Goal: Transaction & Acquisition: Subscribe to service/newsletter

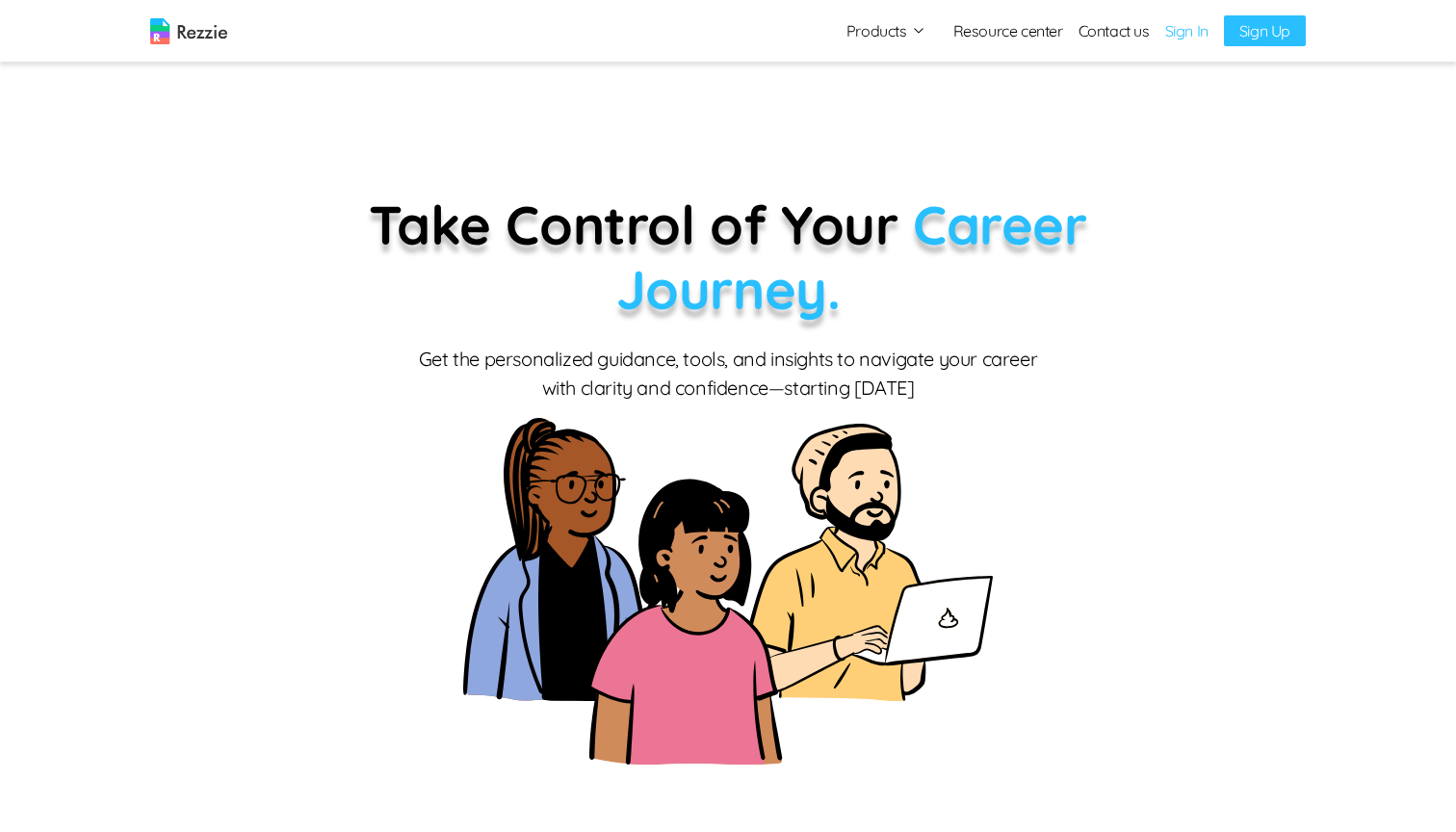
click at [1180, 38] on link "Sign In" at bounding box center [1188, 30] width 44 height 23
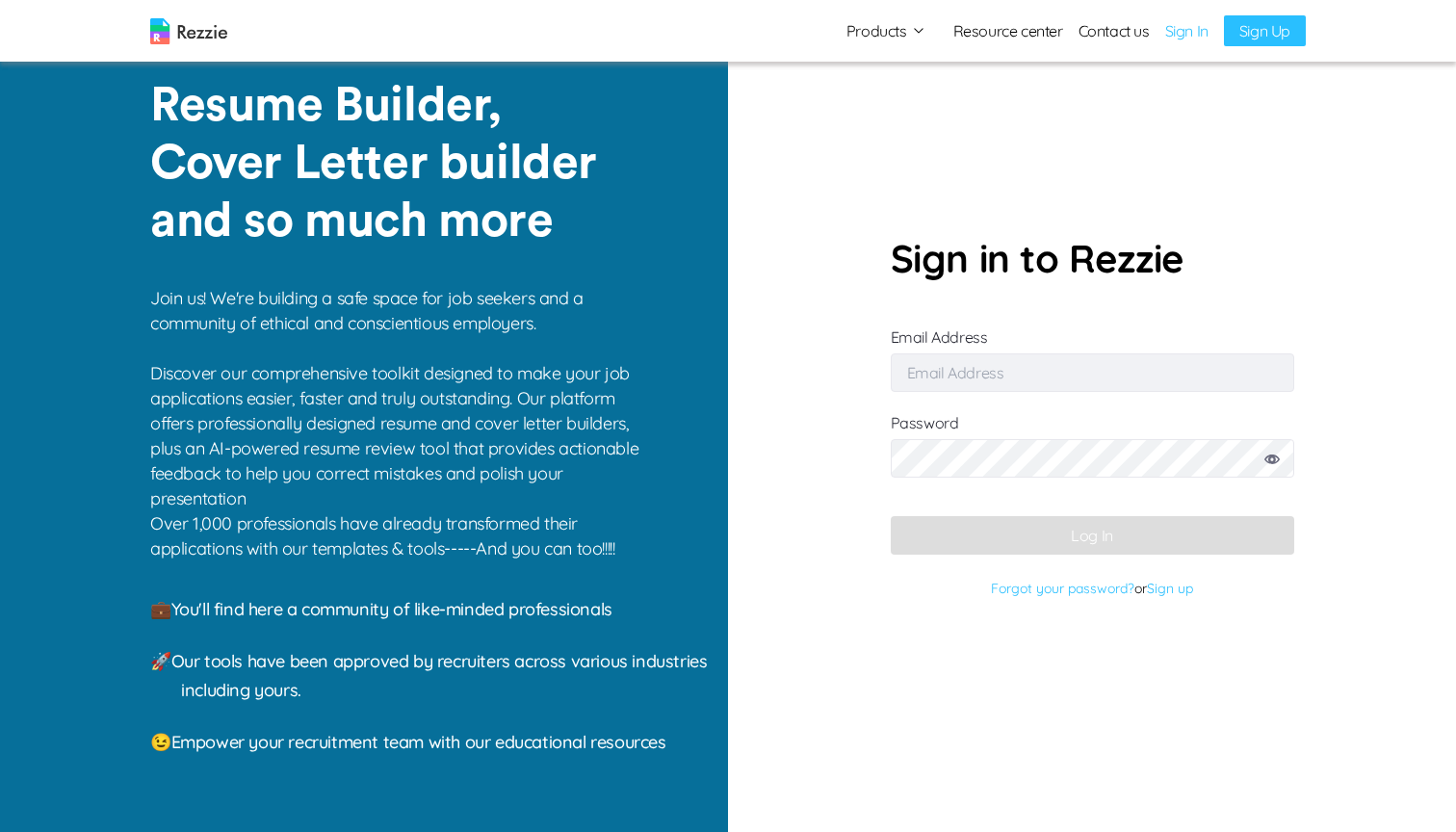
click at [1051, 375] on input "Email Address" at bounding box center [1092, 372] width 403 height 39
type input "[EMAIL_ADDRESS][DOMAIN_NAME]"
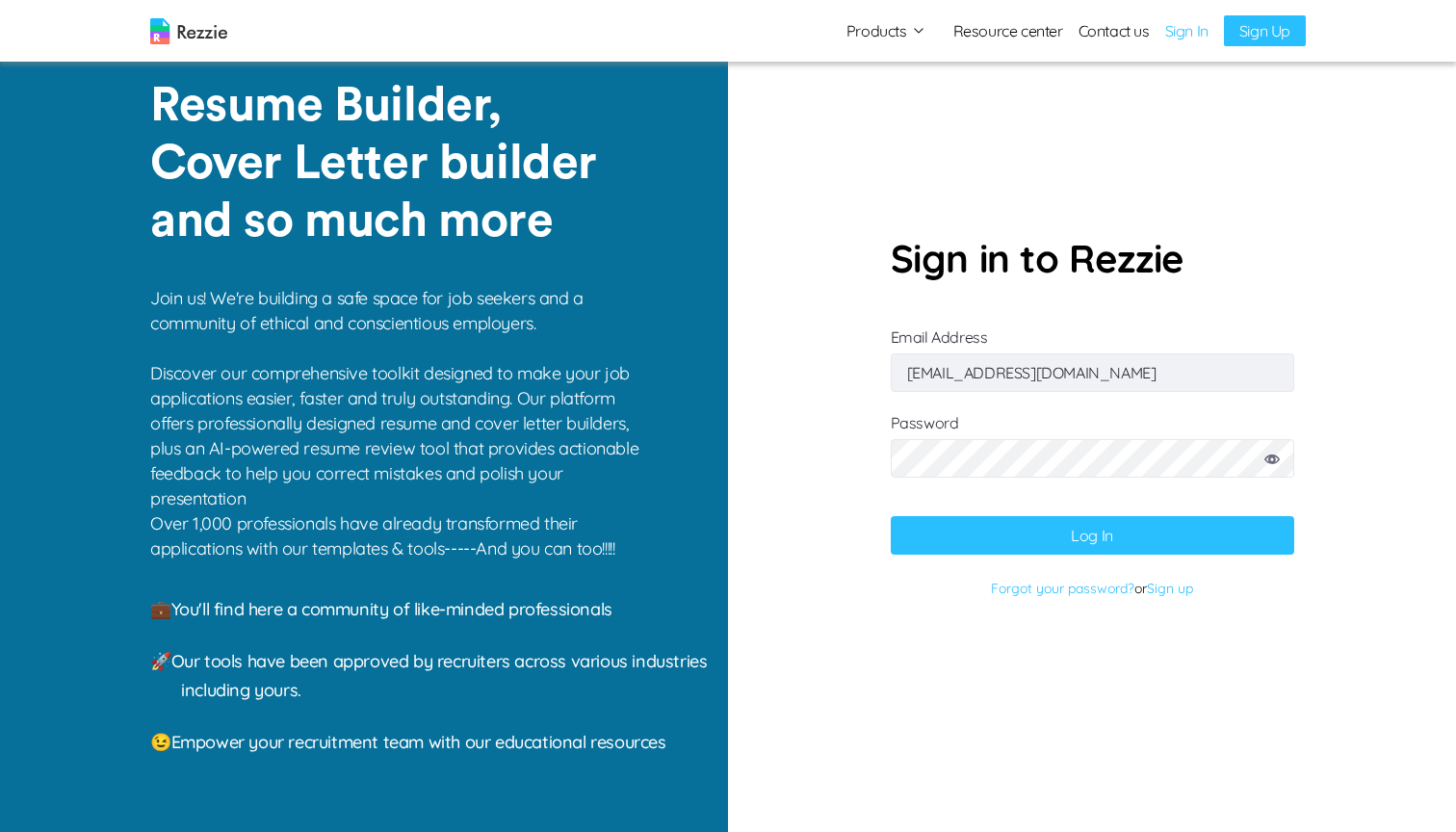
click at [1028, 523] on button "Log In" at bounding box center [1092, 535] width 403 height 39
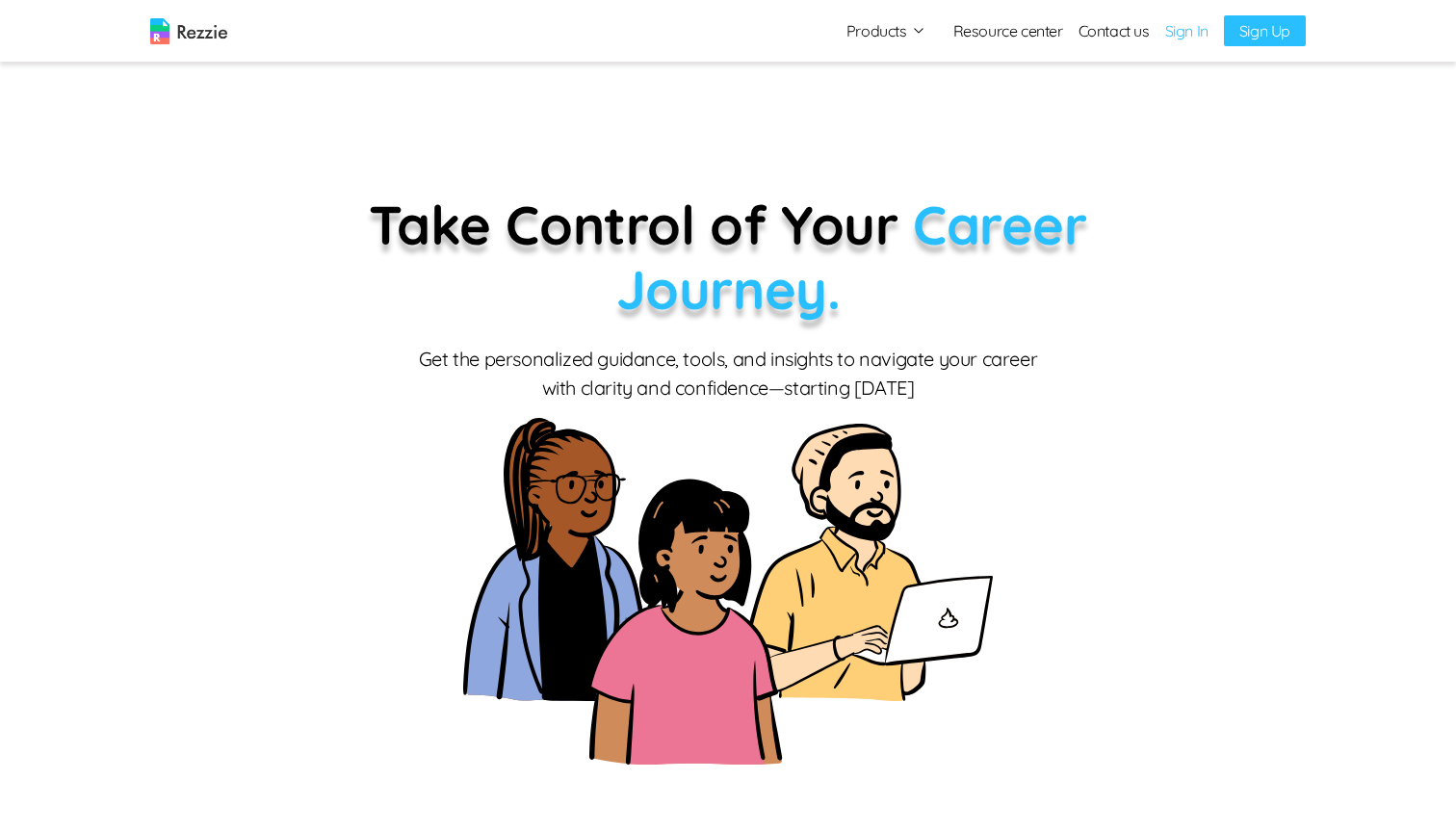
click at [888, 32] on button "Products" at bounding box center [887, 30] width 80 height 23
click at [889, 29] on button "Products" at bounding box center [887, 30] width 80 height 23
click at [1175, 33] on link "Sign In" at bounding box center [1188, 30] width 44 height 23
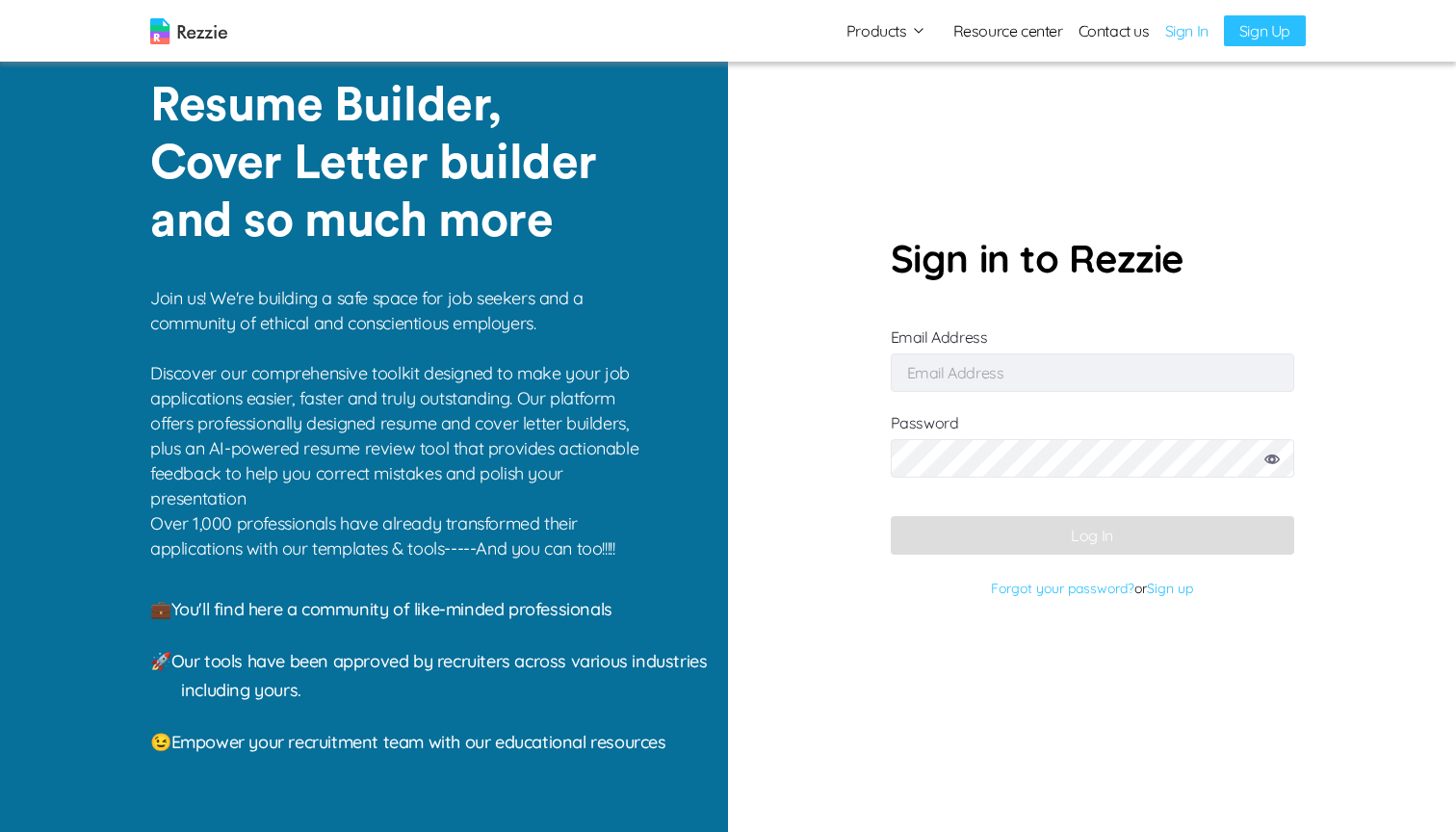
click at [1038, 386] on input "Email Address" at bounding box center [1092, 372] width 403 height 39
type input "[EMAIL_ADDRESS][DOMAIN_NAME]"
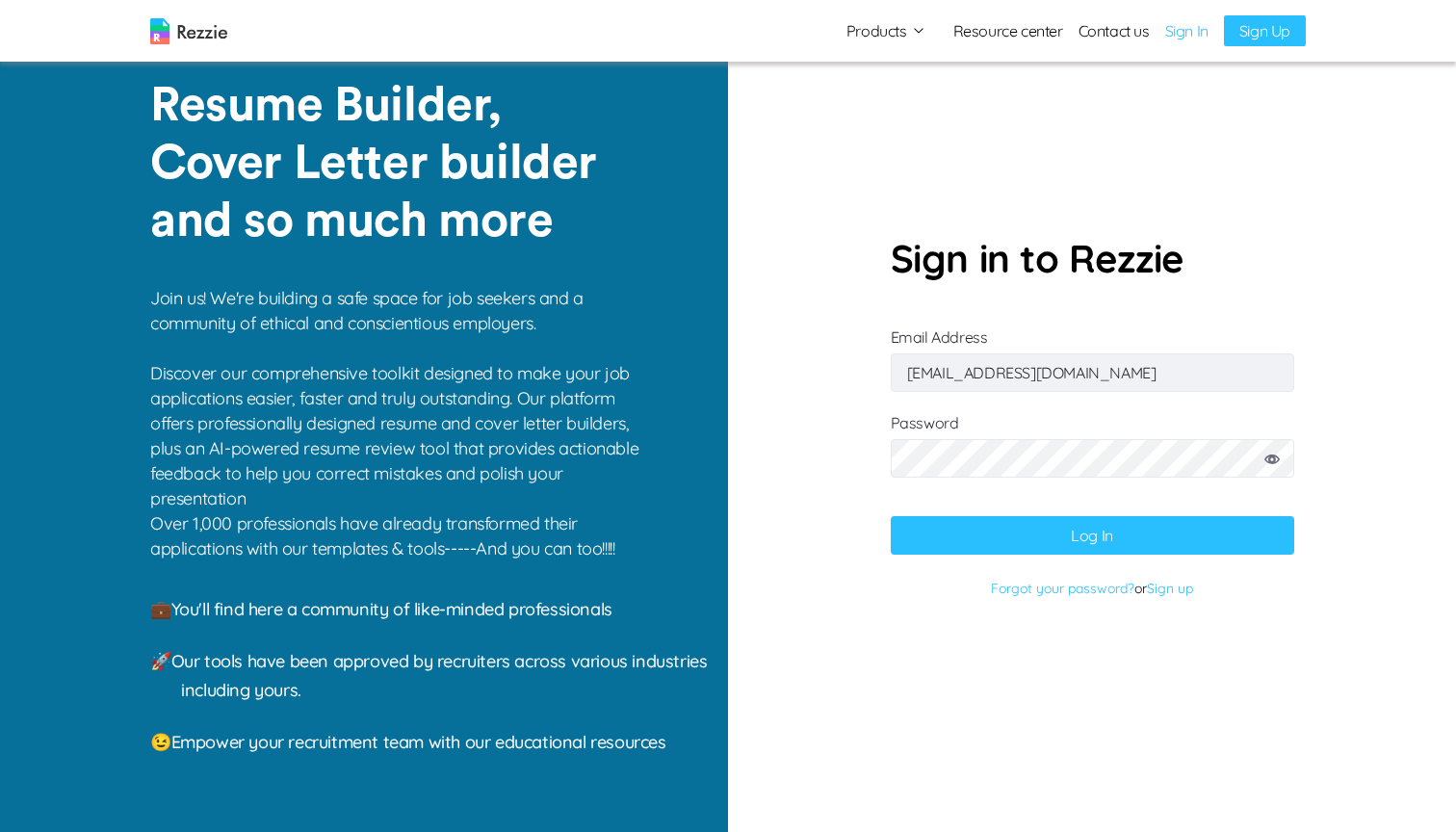
click at [1054, 533] on button "Log In" at bounding box center [1092, 535] width 403 height 39
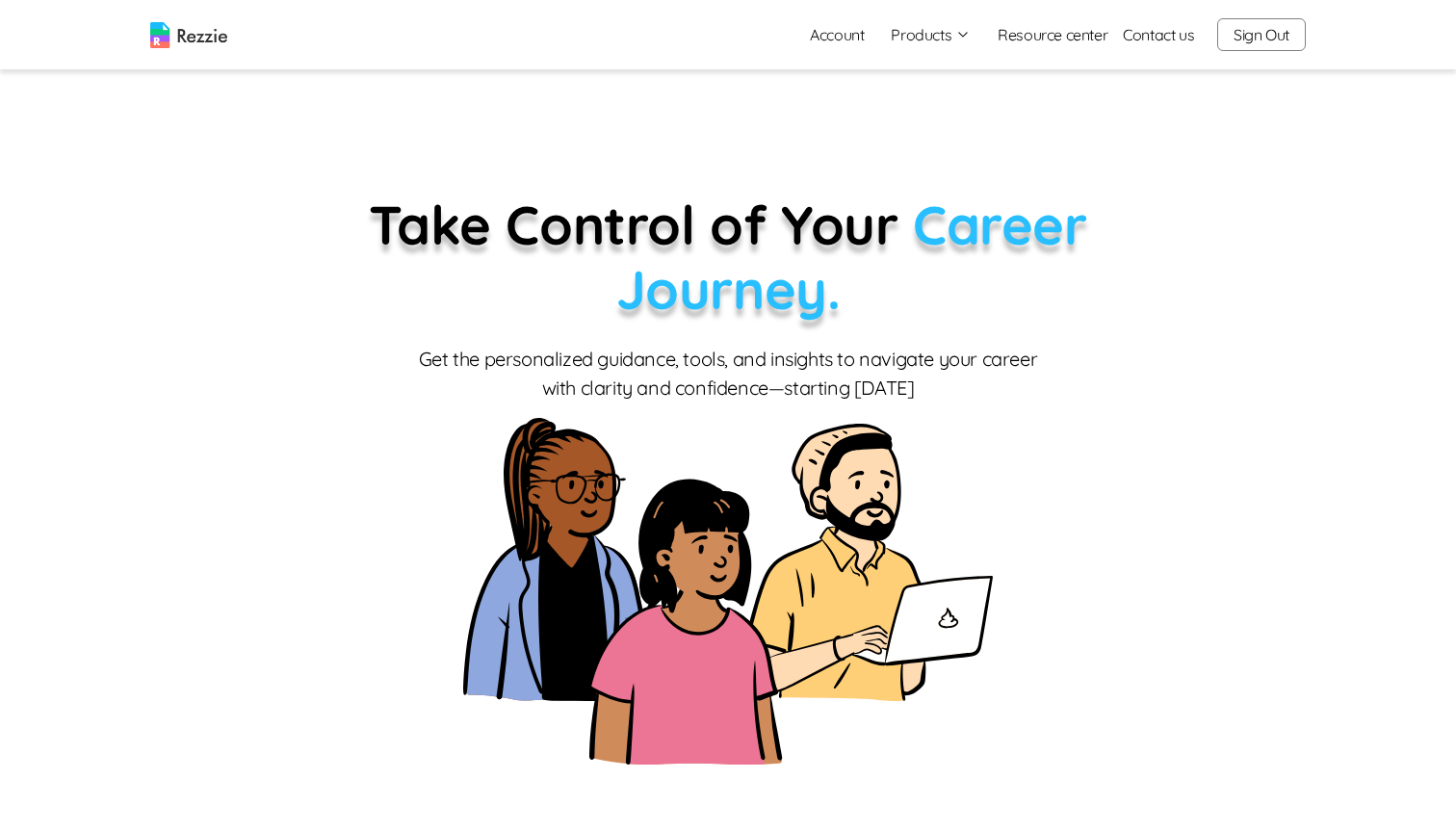
click at [836, 35] on link "Account" at bounding box center [836, 35] width 84 height 39
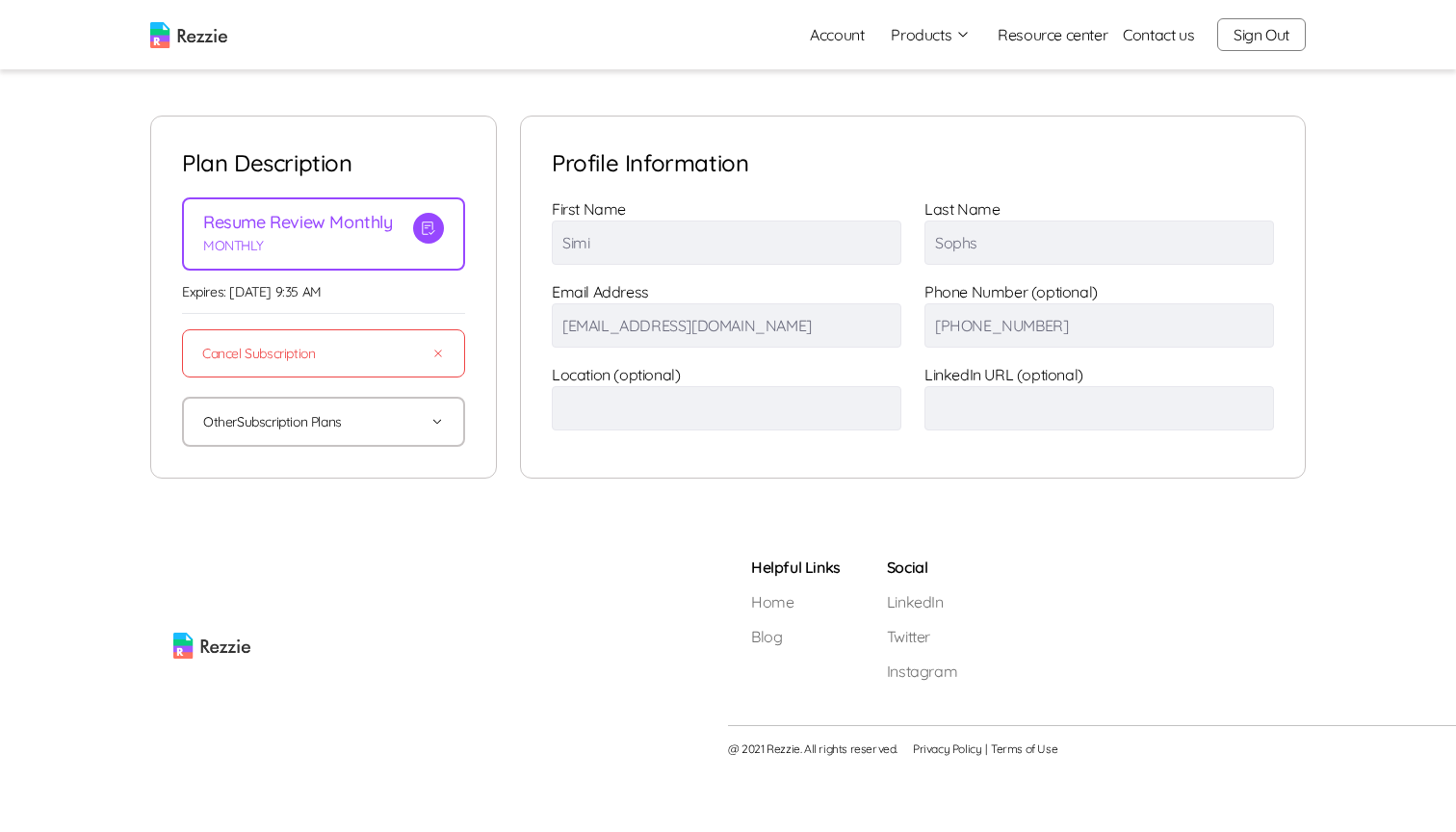
click at [305, 419] on button "Other Subscription Plans" at bounding box center [324, 422] width 240 height 47
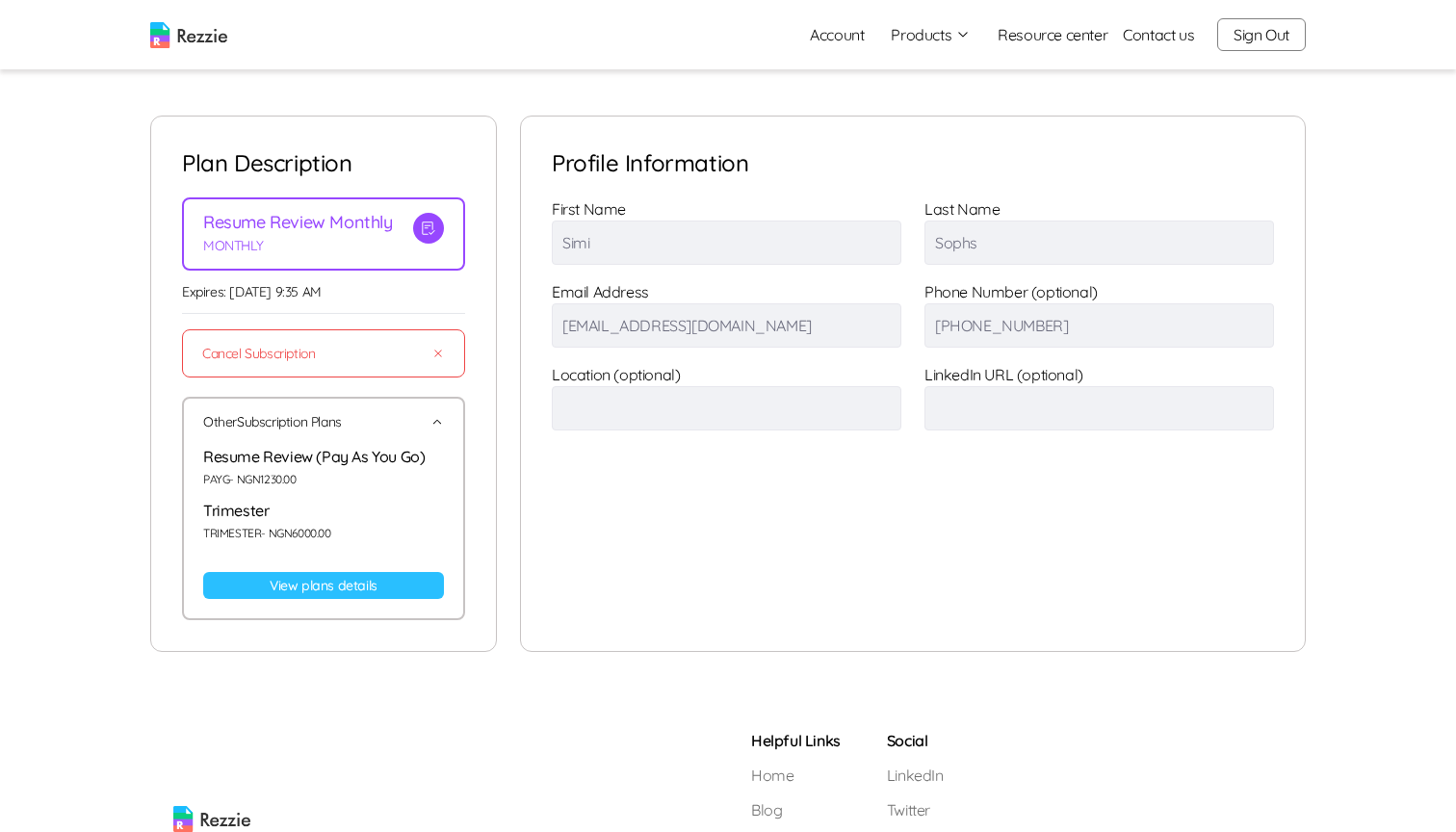
click at [280, 578] on link "View plans details" at bounding box center [324, 585] width 240 height 27
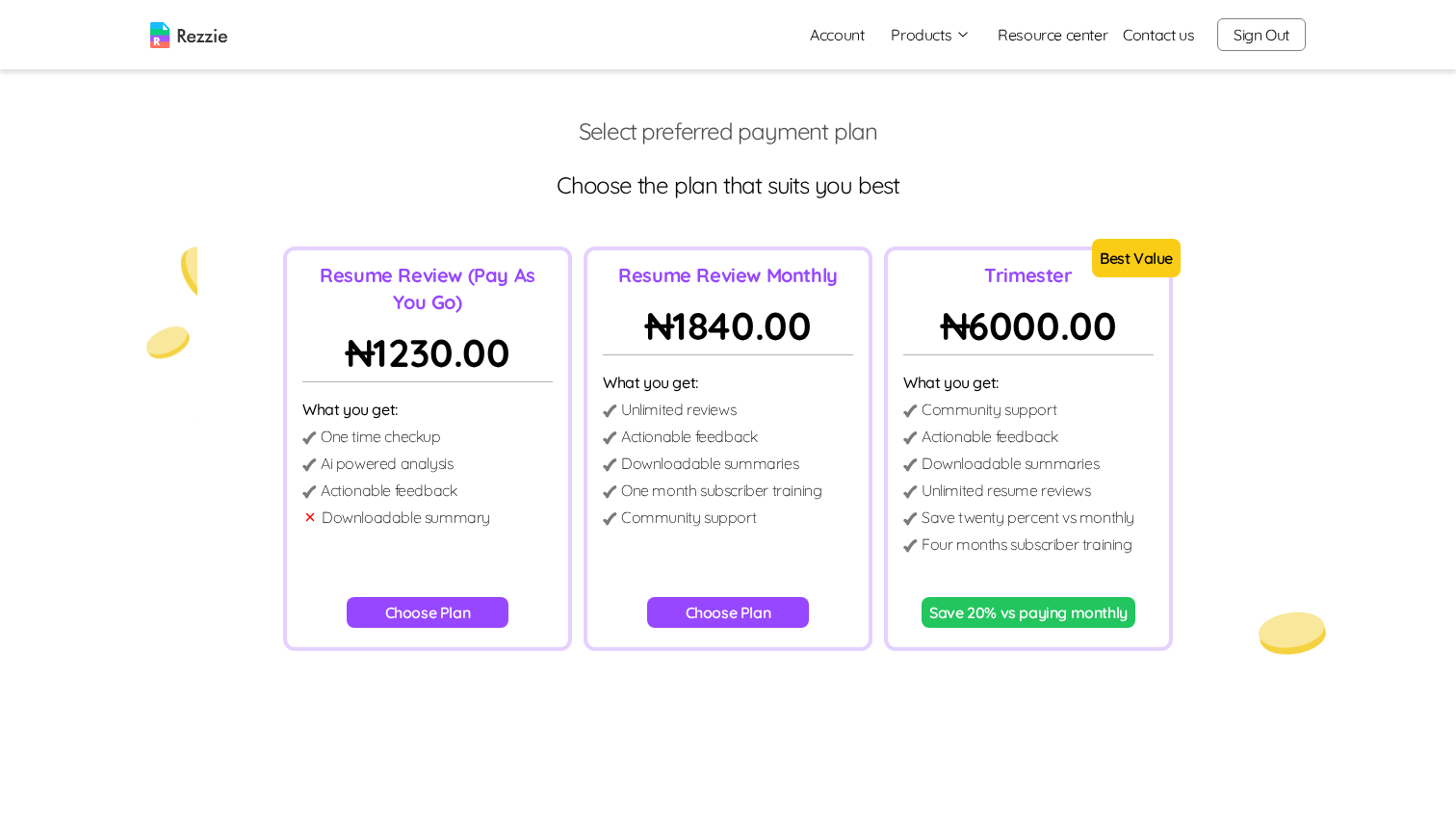
click at [470, 604] on button "Choose Plan" at bounding box center [428, 612] width 163 height 31
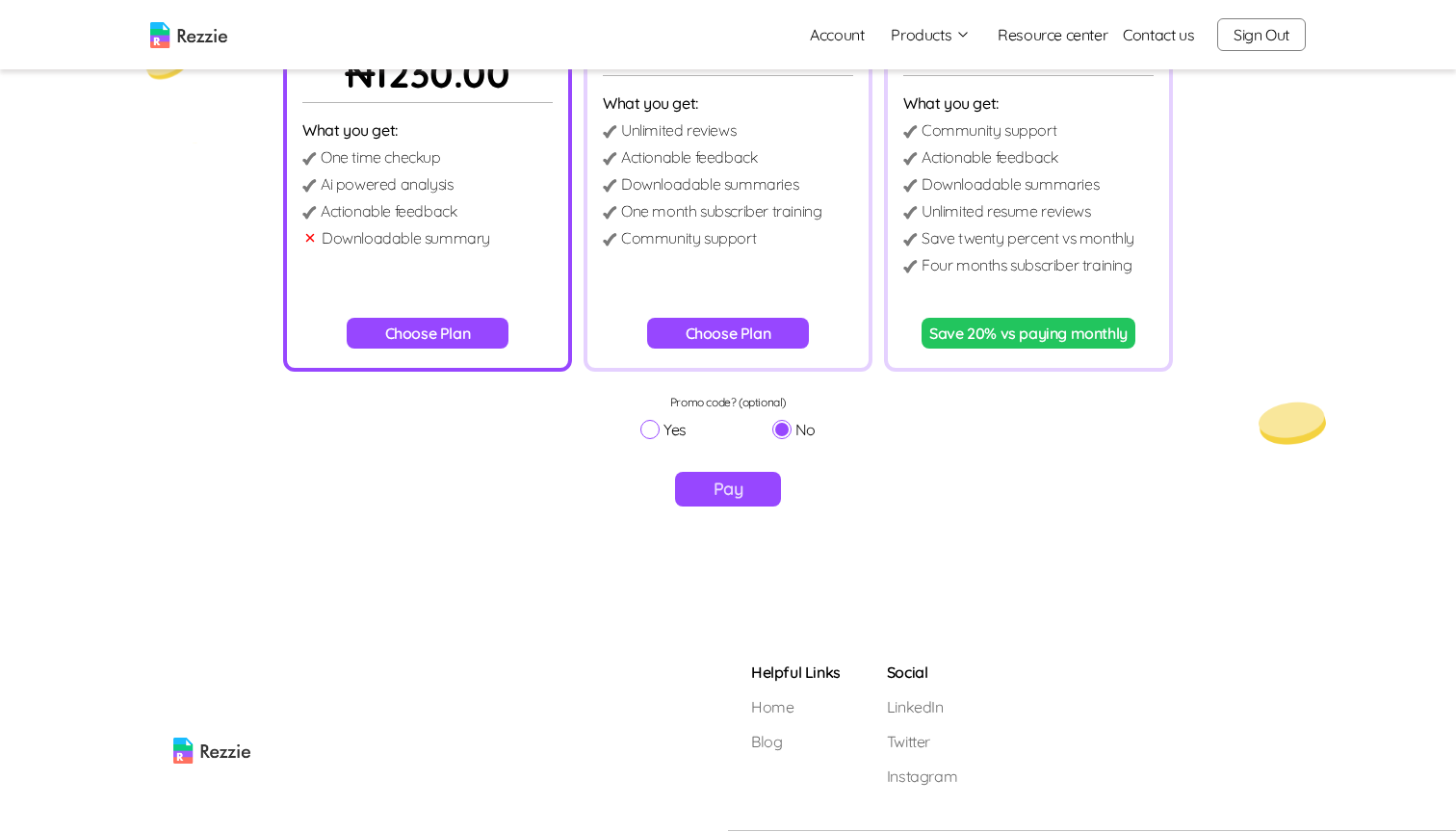
scroll to position [324, 0]
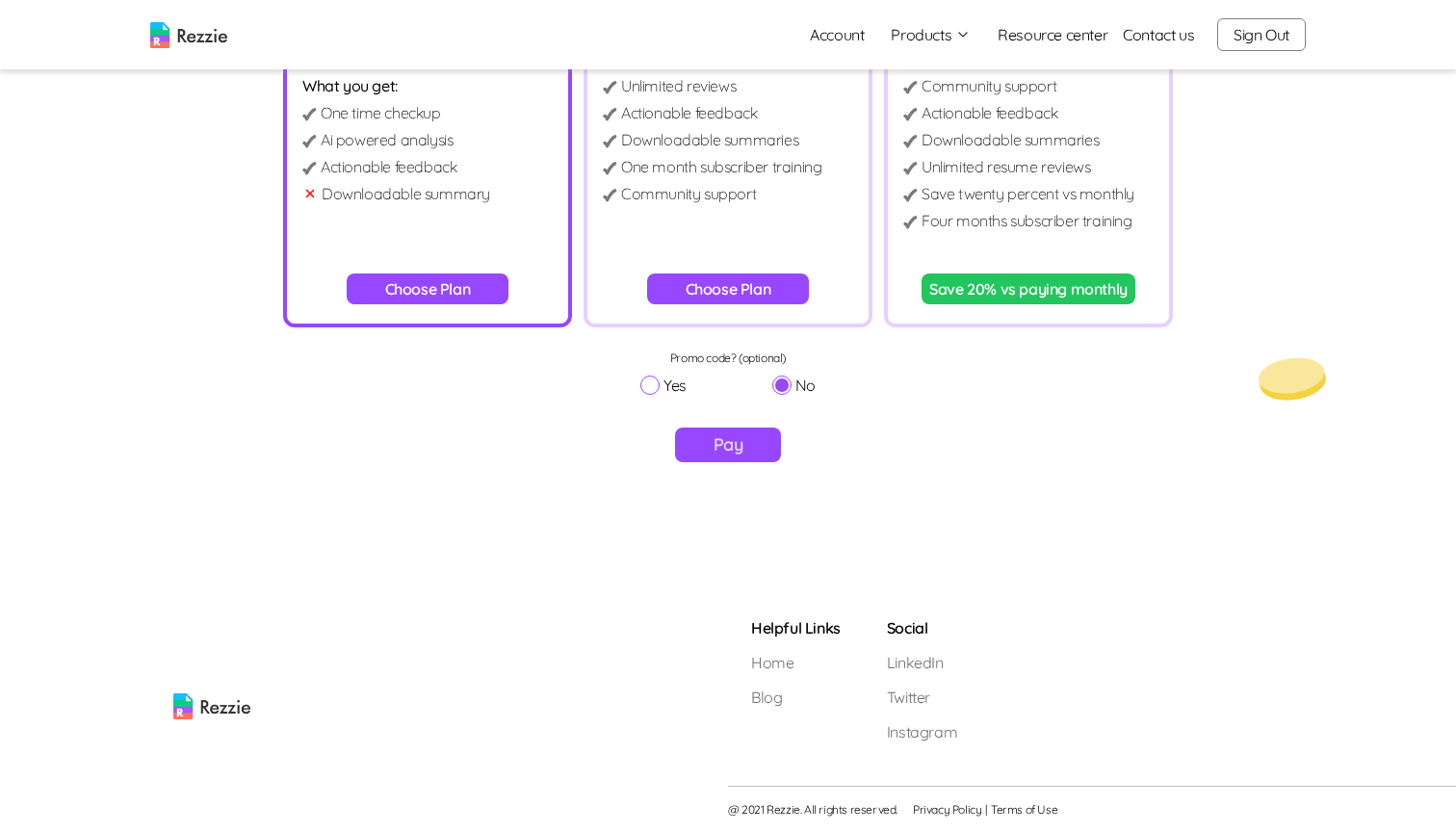
click at [765, 436] on button "Pay" at bounding box center [729, 445] width 107 height 35
click at [703, 290] on button "Choose Plan" at bounding box center [729, 288] width 163 height 31
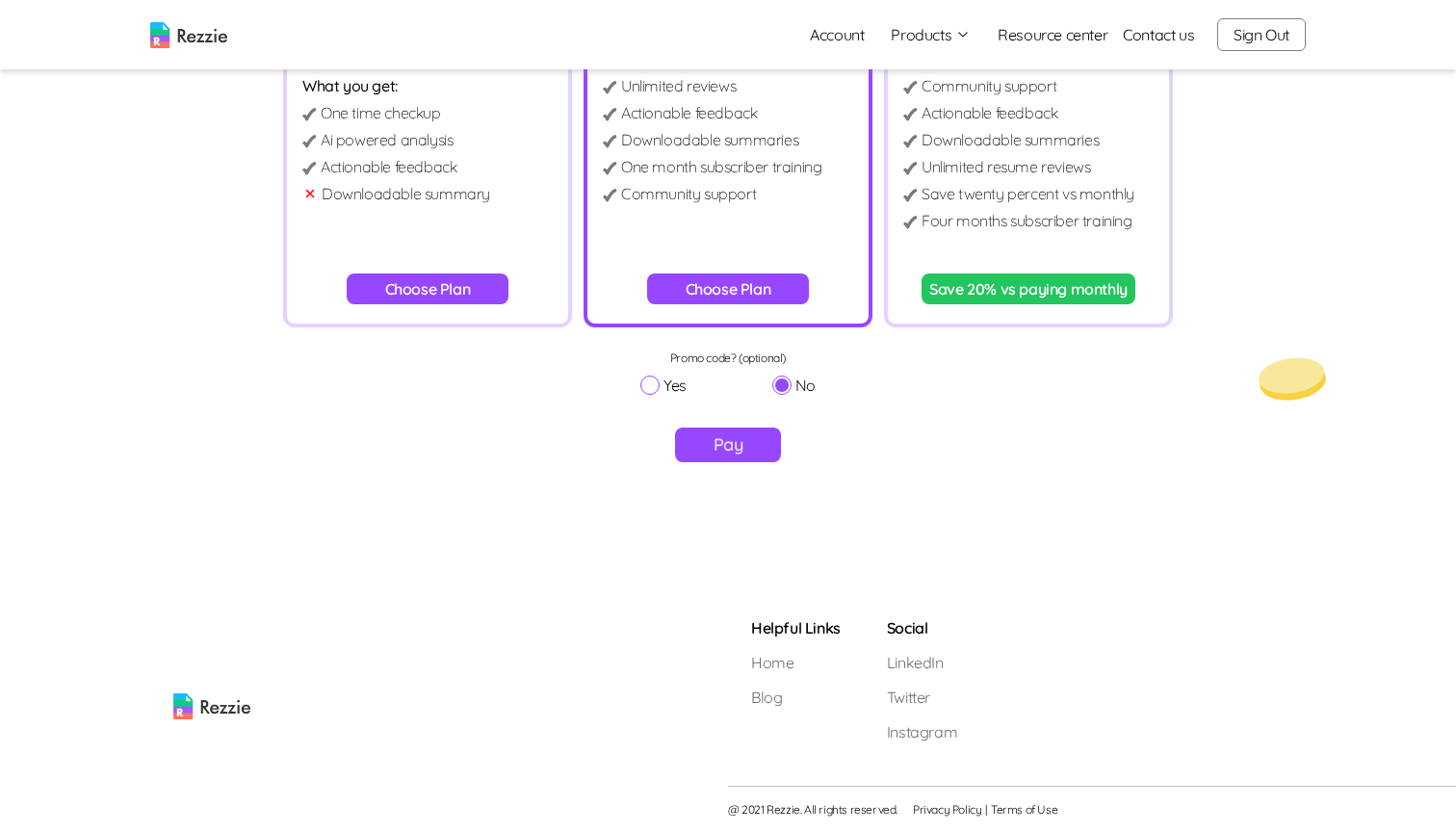
click at [652, 384] on input "Yes" at bounding box center [650, 384] width 19 height 19
radio input "true"
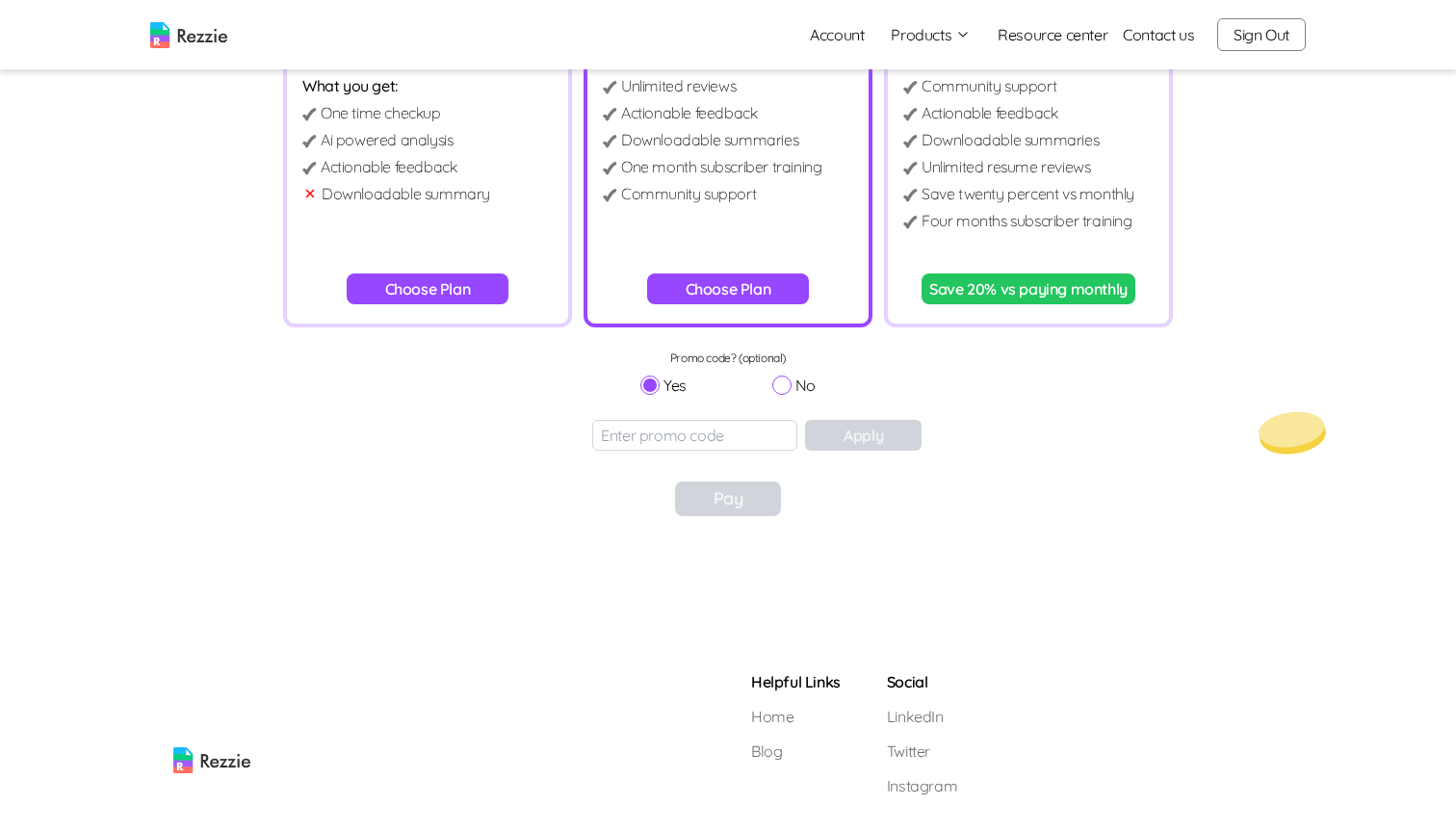
click at [663, 432] on input at bounding box center [694, 435] width 206 height 31
type input "t"
click at [780, 385] on input "No" at bounding box center [782, 384] width 19 height 19
radio input "true"
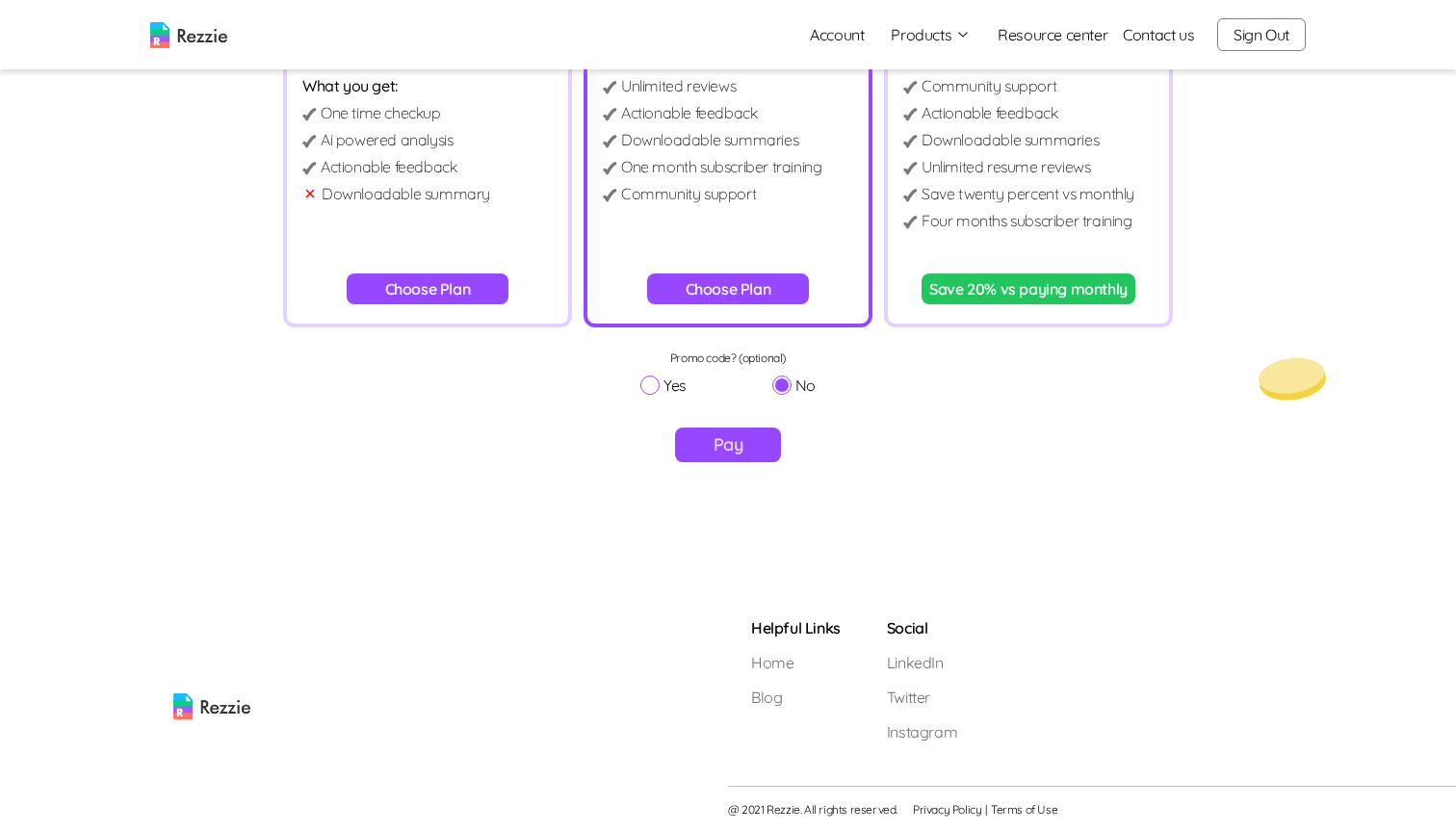
click at [726, 450] on button "Pay" at bounding box center [729, 445] width 107 height 35
